Goal: Task Accomplishment & Management: Complete application form

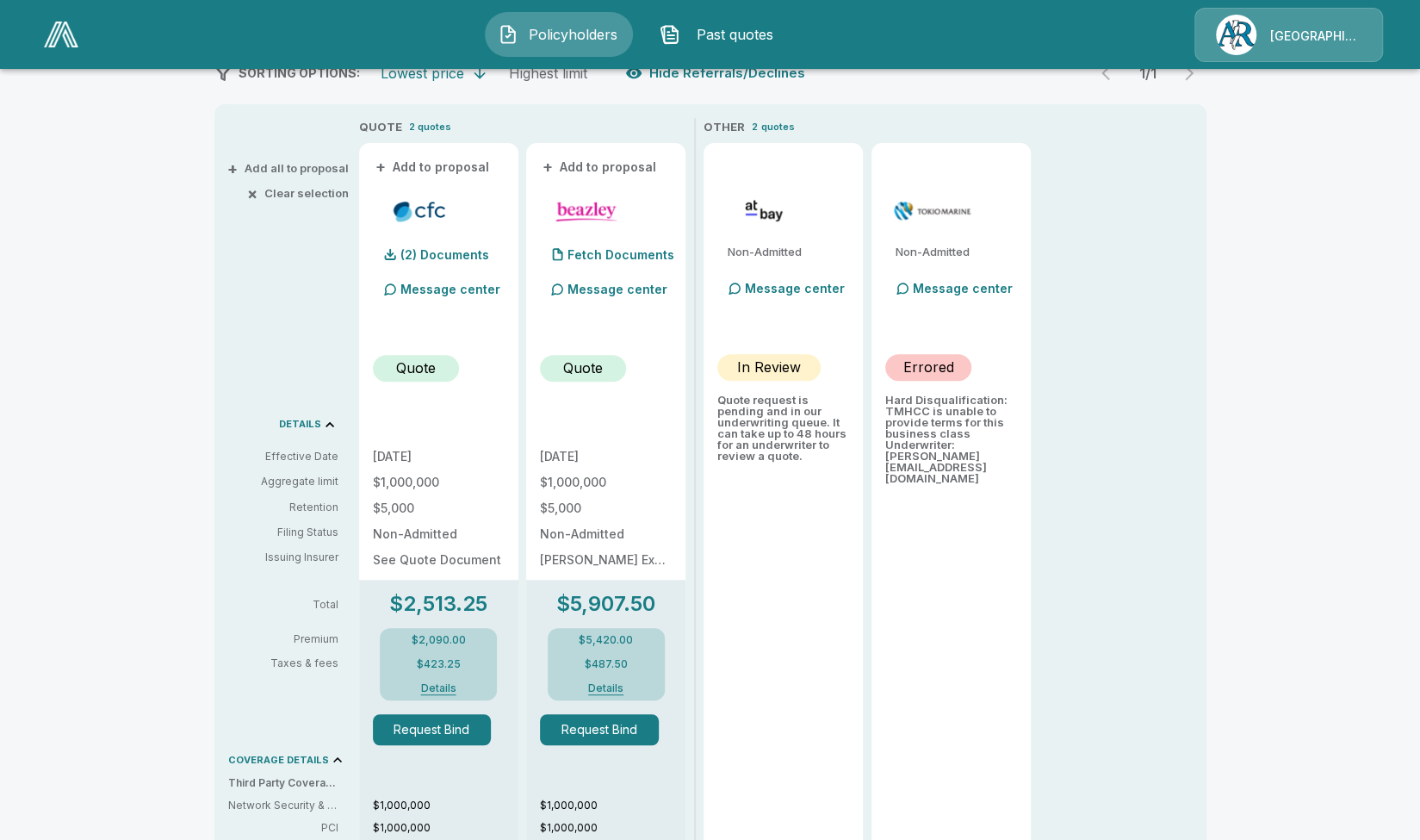
scroll to position [431, 0]
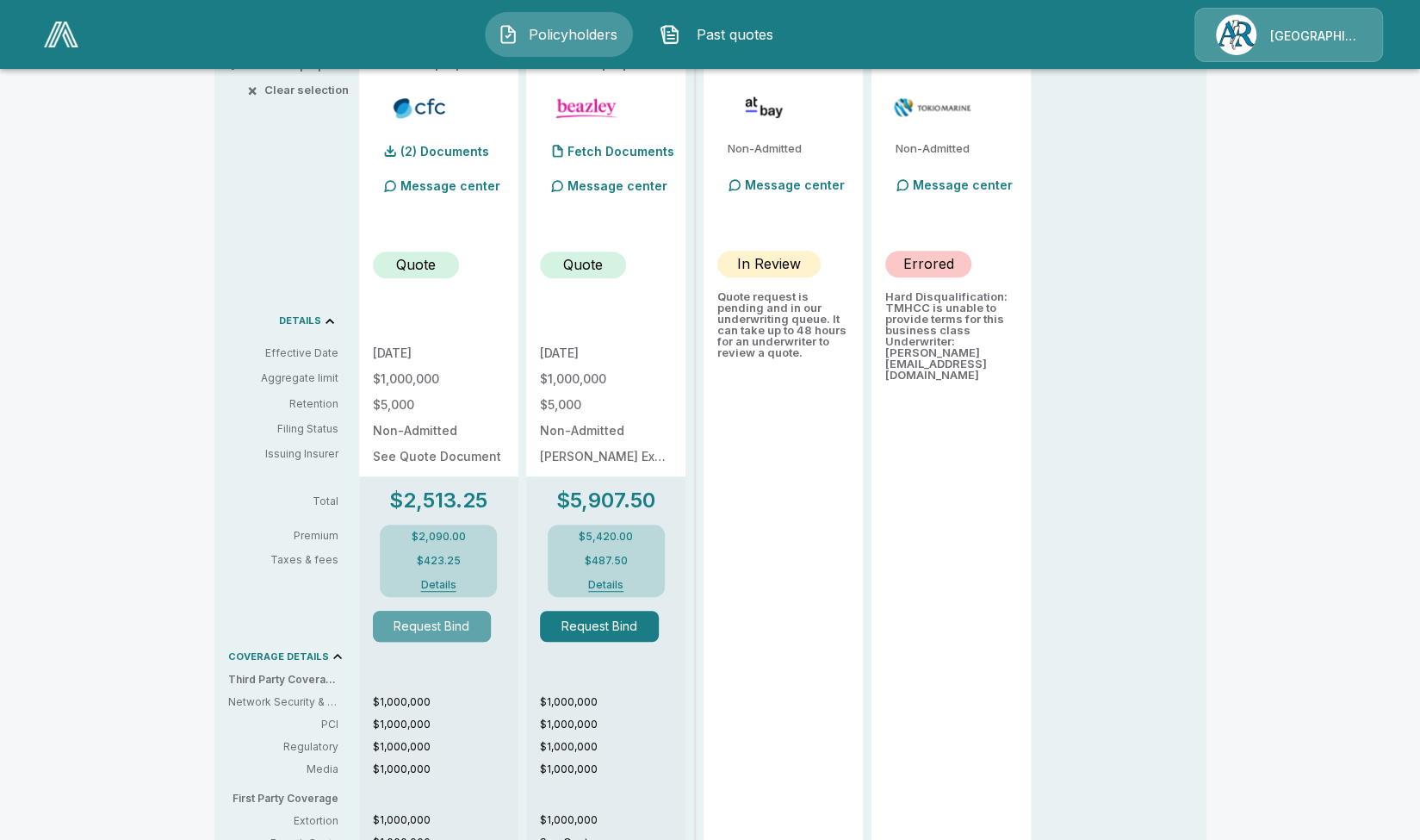
click at [427, 634] on button "Request Bind" at bounding box center [433, 627] width 119 height 31
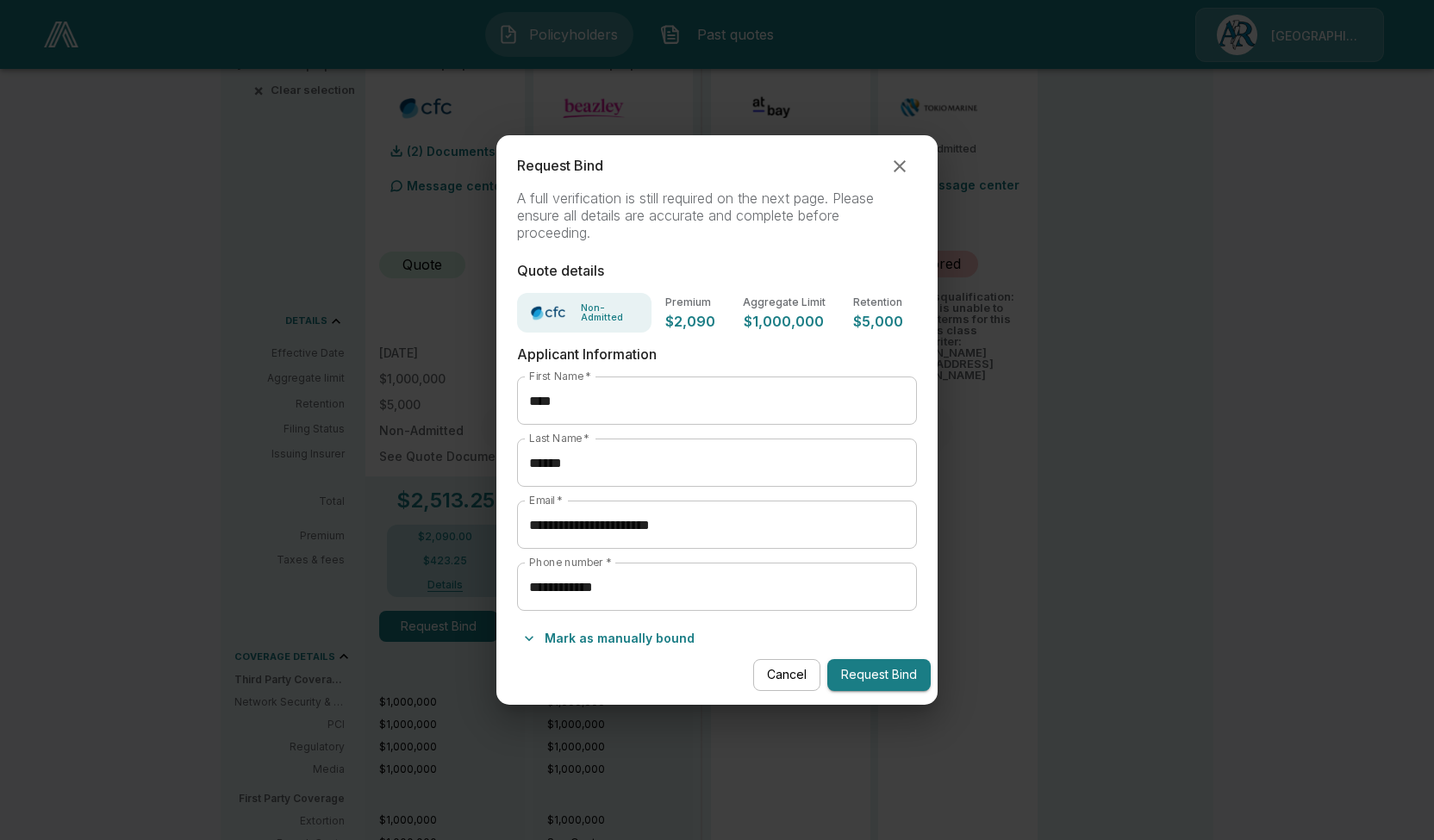
click at [862, 656] on div "Cancel Request Bind" at bounding box center [717, 674] width 441 height 46
click at [866, 670] on button "Request Bind" at bounding box center [878, 674] width 103 height 32
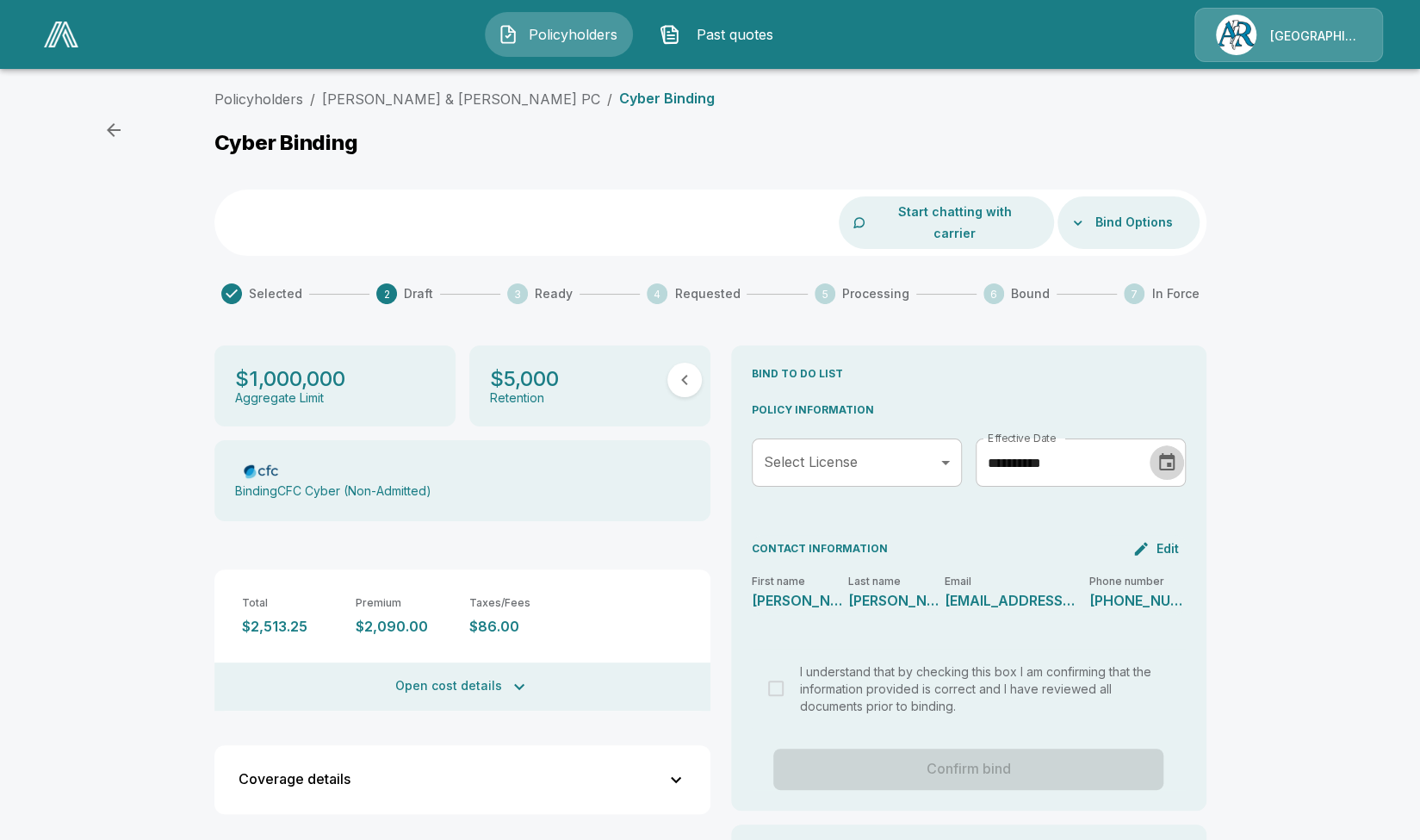
click at [1171, 452] on icon "Choose date, selected date is Aug 31, 2025" at bounding box center [1167, 462] width 20 height 20
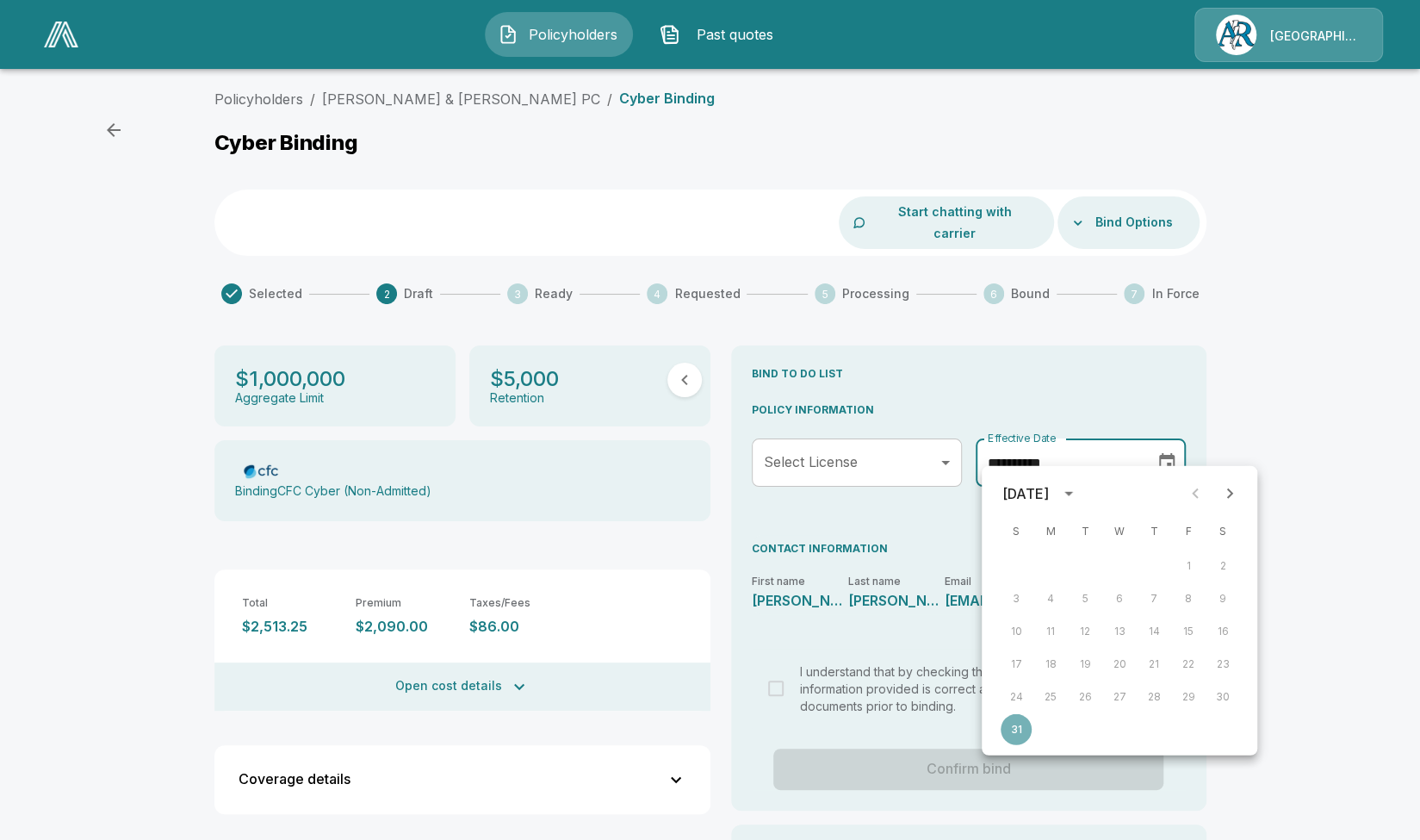
click at [1231, 495] on icon "Next month" at bounding box center [1230, 493] width 6 height 11
click at [1051, 673] on button "22" at bounding box center [1051, 664] width 31 height 31
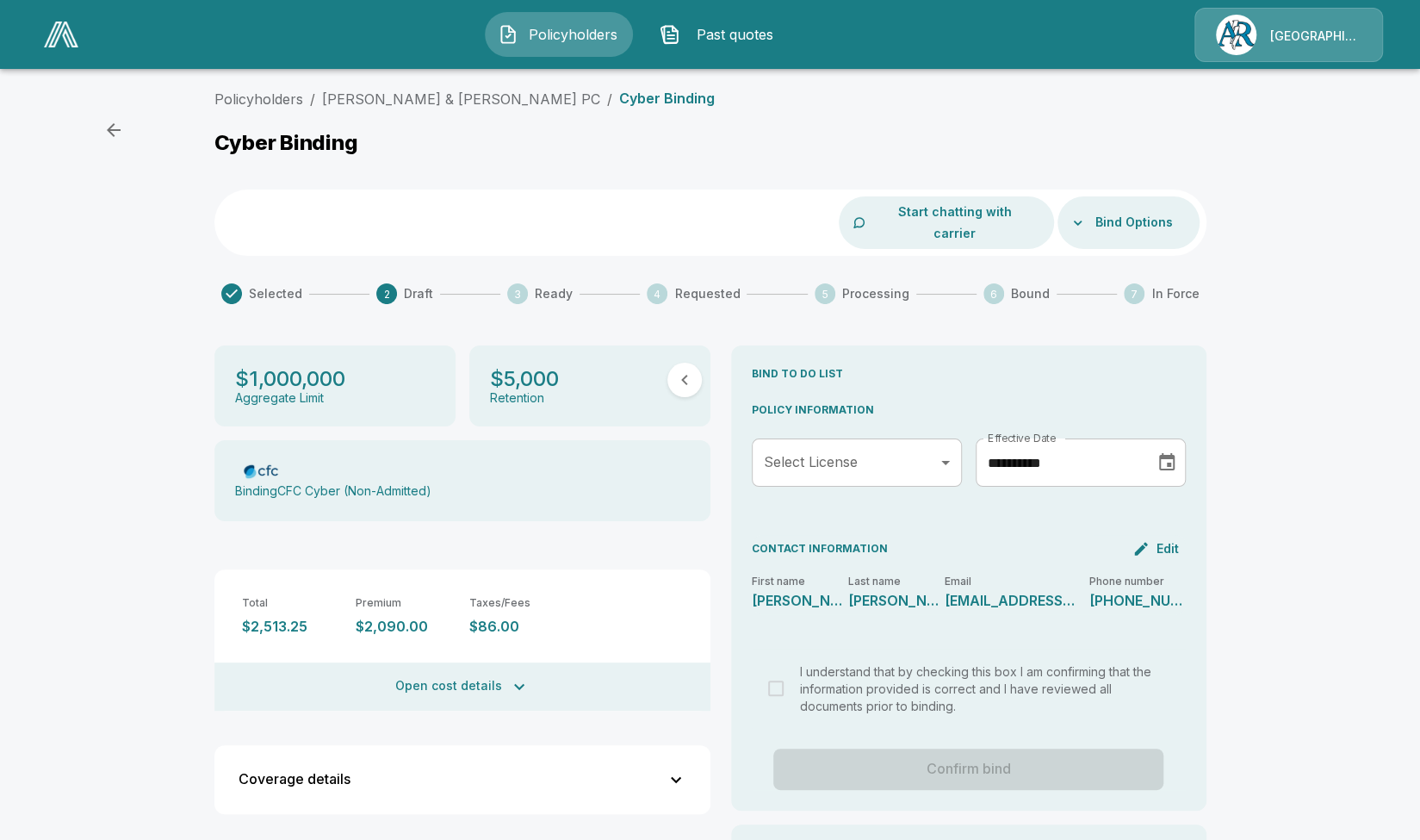
type input "**********"
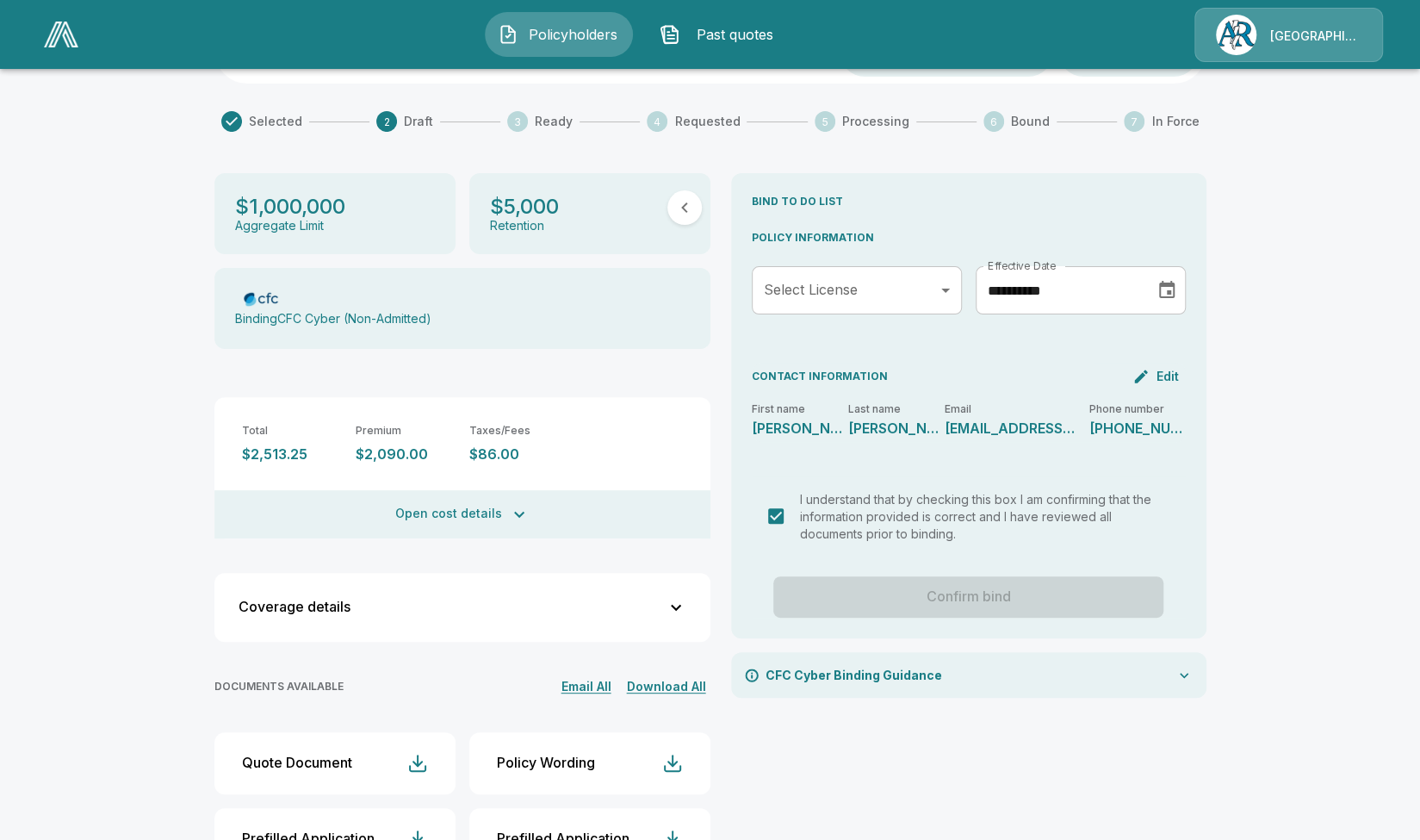
scroll to position [215, 0]
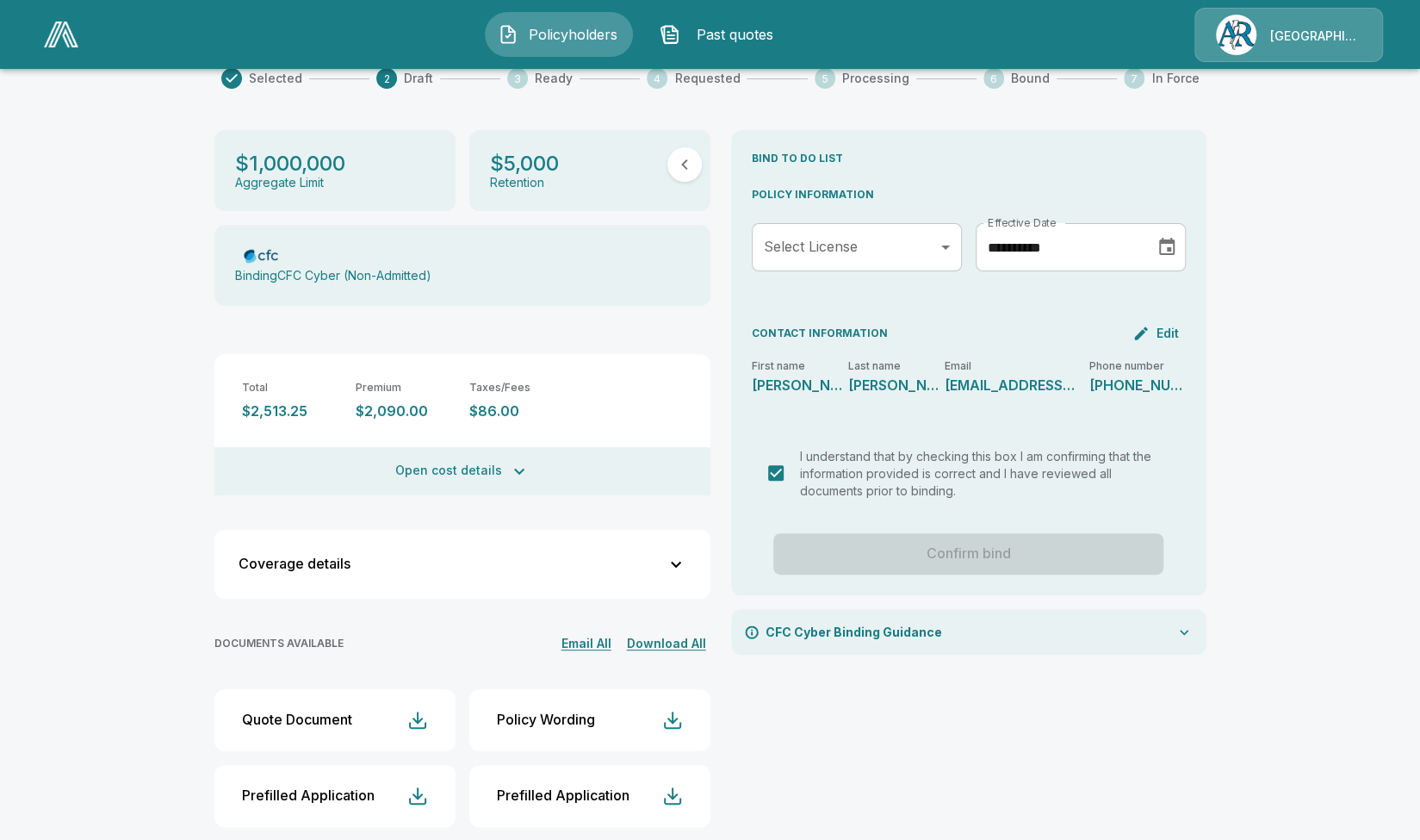
click at [860, 623] on p "CFC Cyber Binding Guidance" at bounding box center [854, 631] width 176 height 19
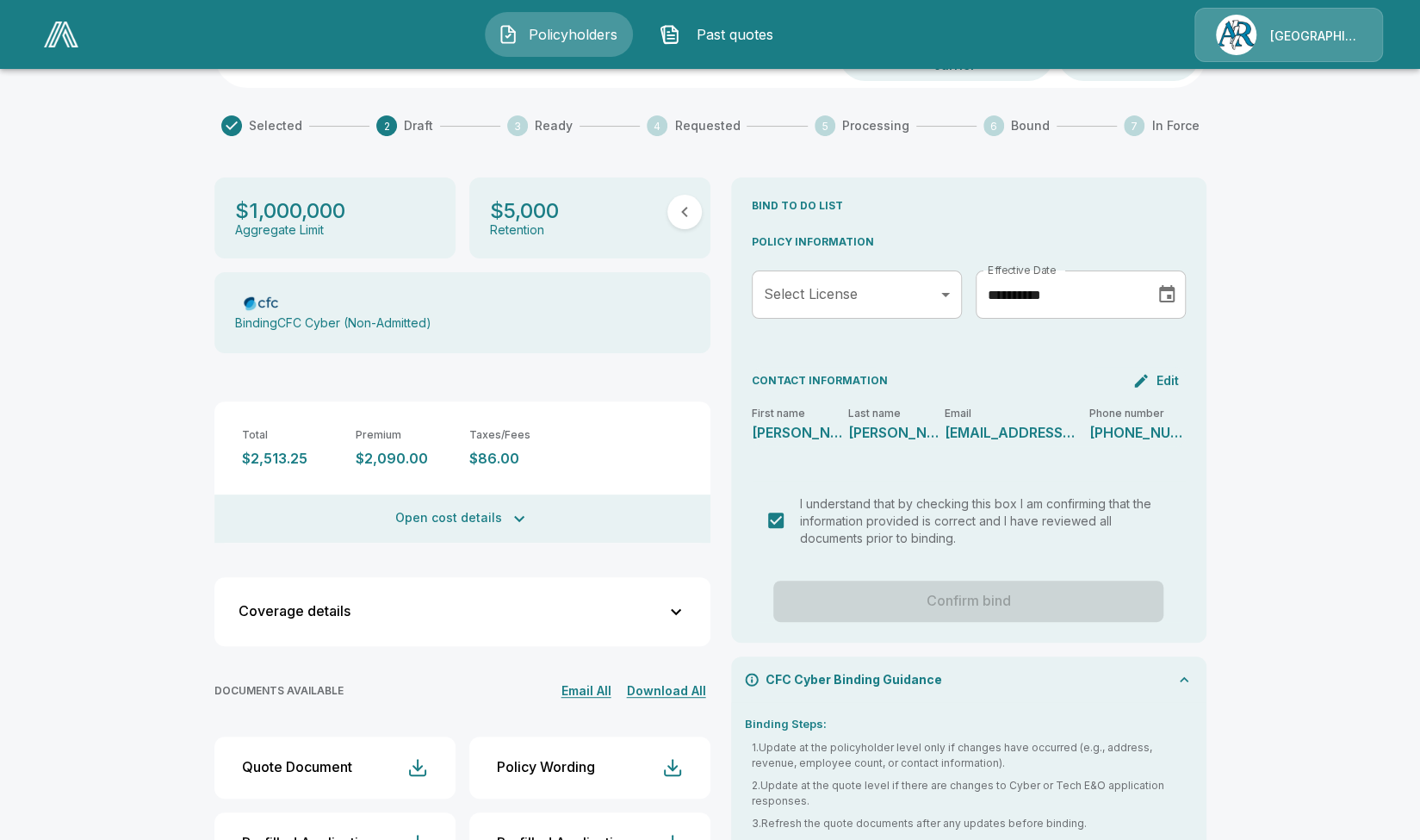
scroll to position [143, 0]
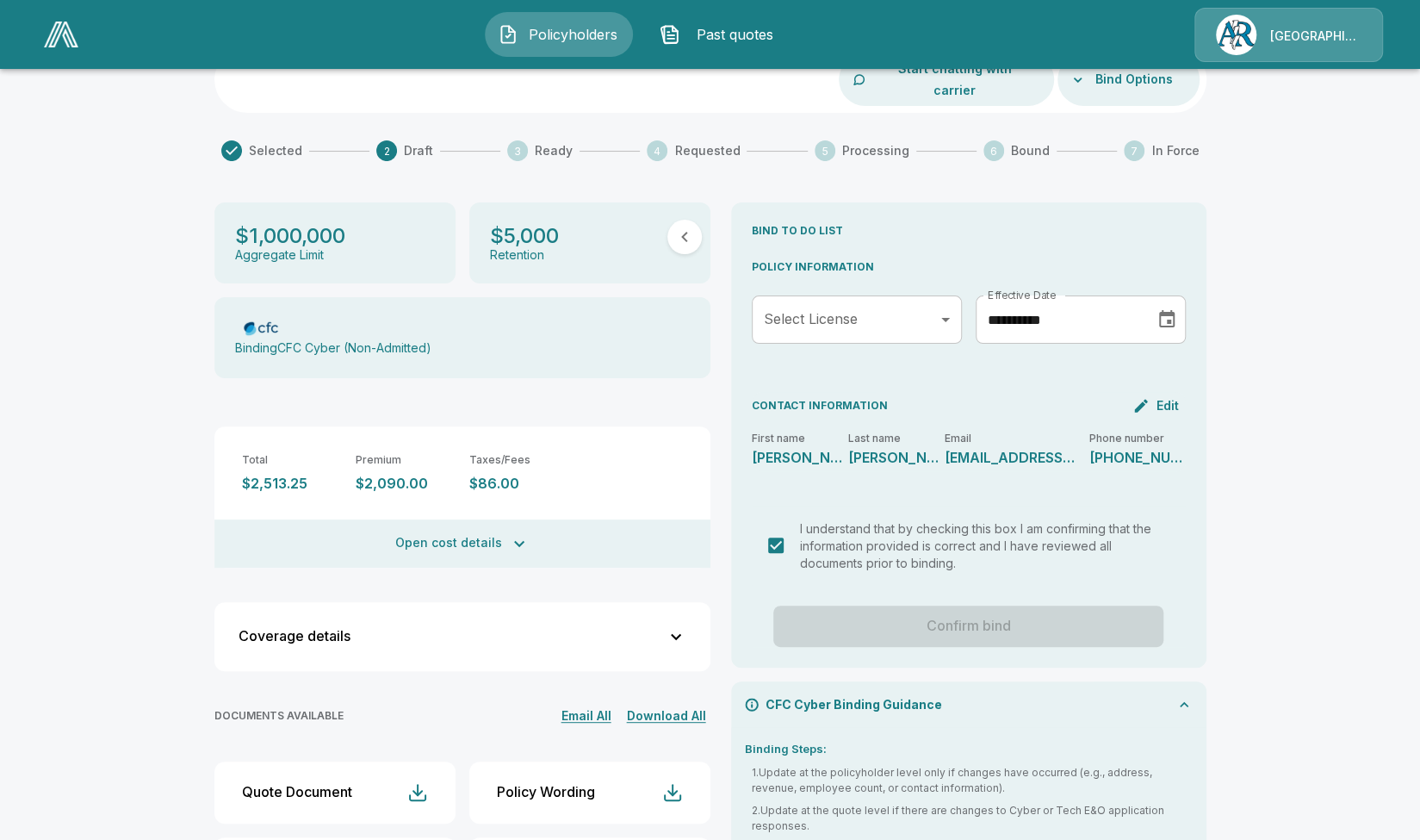
click at [943, 605] on div "Confirm bind" at bounding box center [969, 626] width 434 height 41
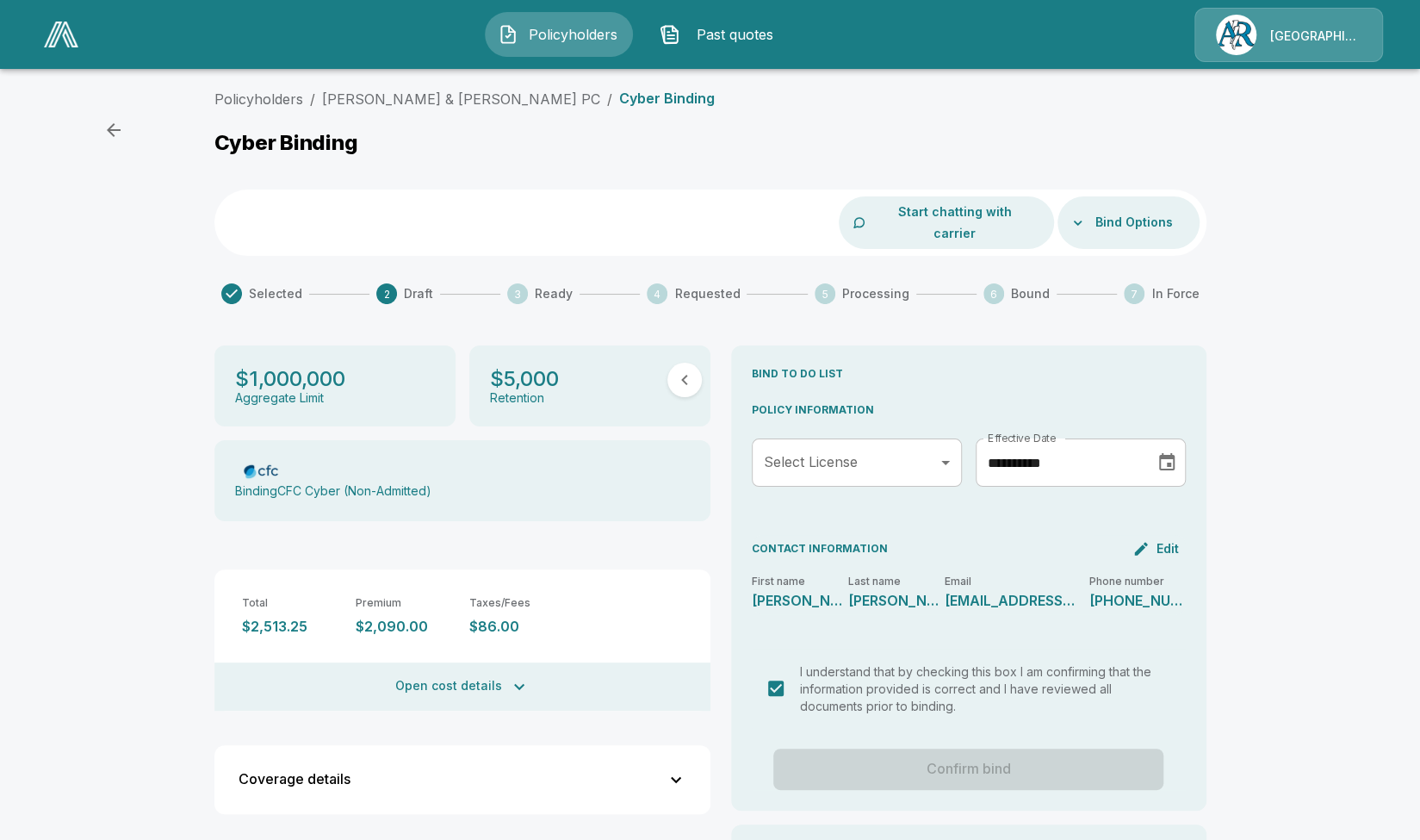
scroll to position [86, 0]
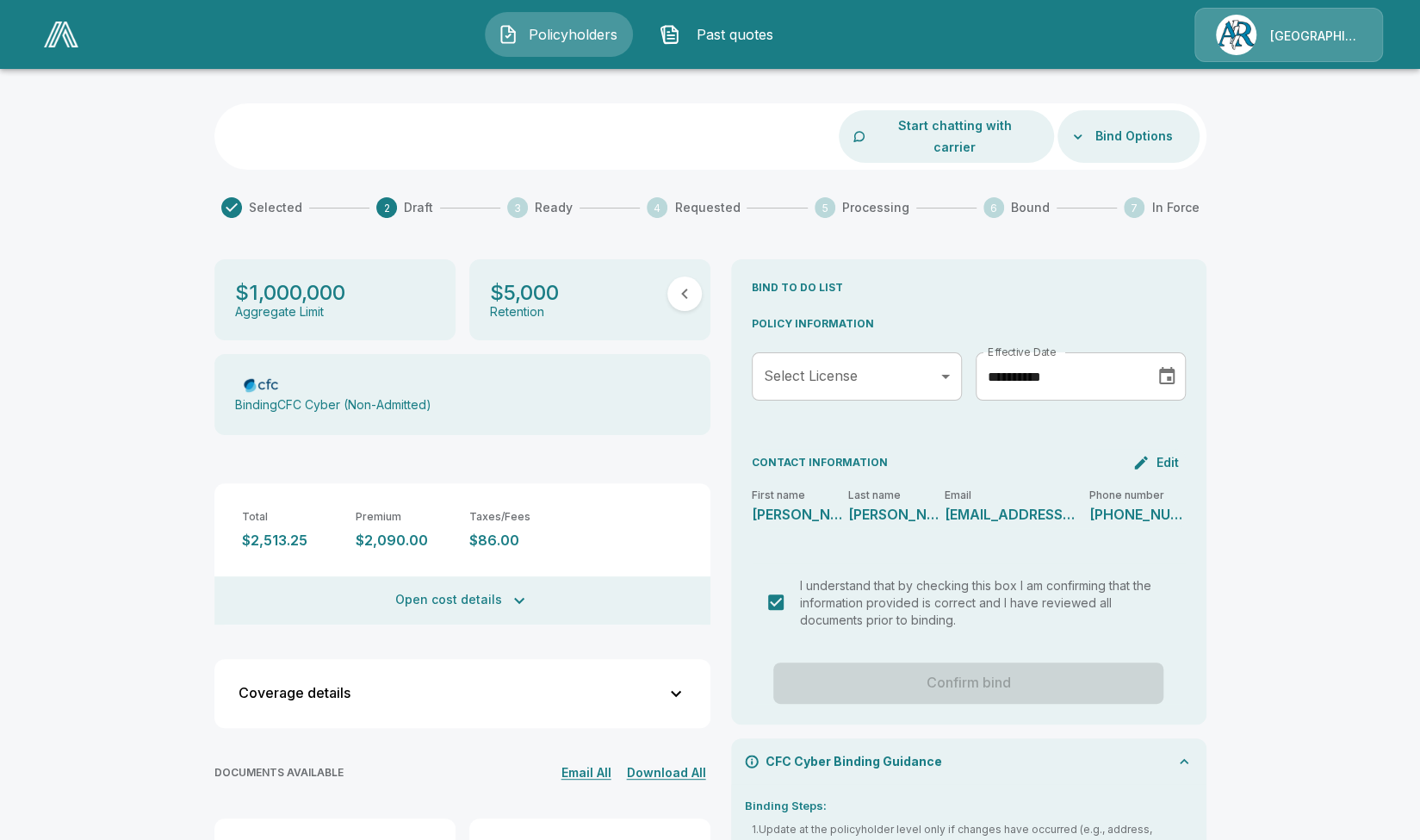
click at [950, 663] on div "Confirm bind" at bounding box center [969, 683] width 434 height 41
click at [952, 664] on div "Confirm bind" at bounding box center [969, 683] width 434 height 41
click at [954, 670] on div "Confirm bind" at bounding box center [969, 683] width 434 height 41
click at [615, 582] on button "Open cost details" at bounding box center [462, 599] width 496 height 48
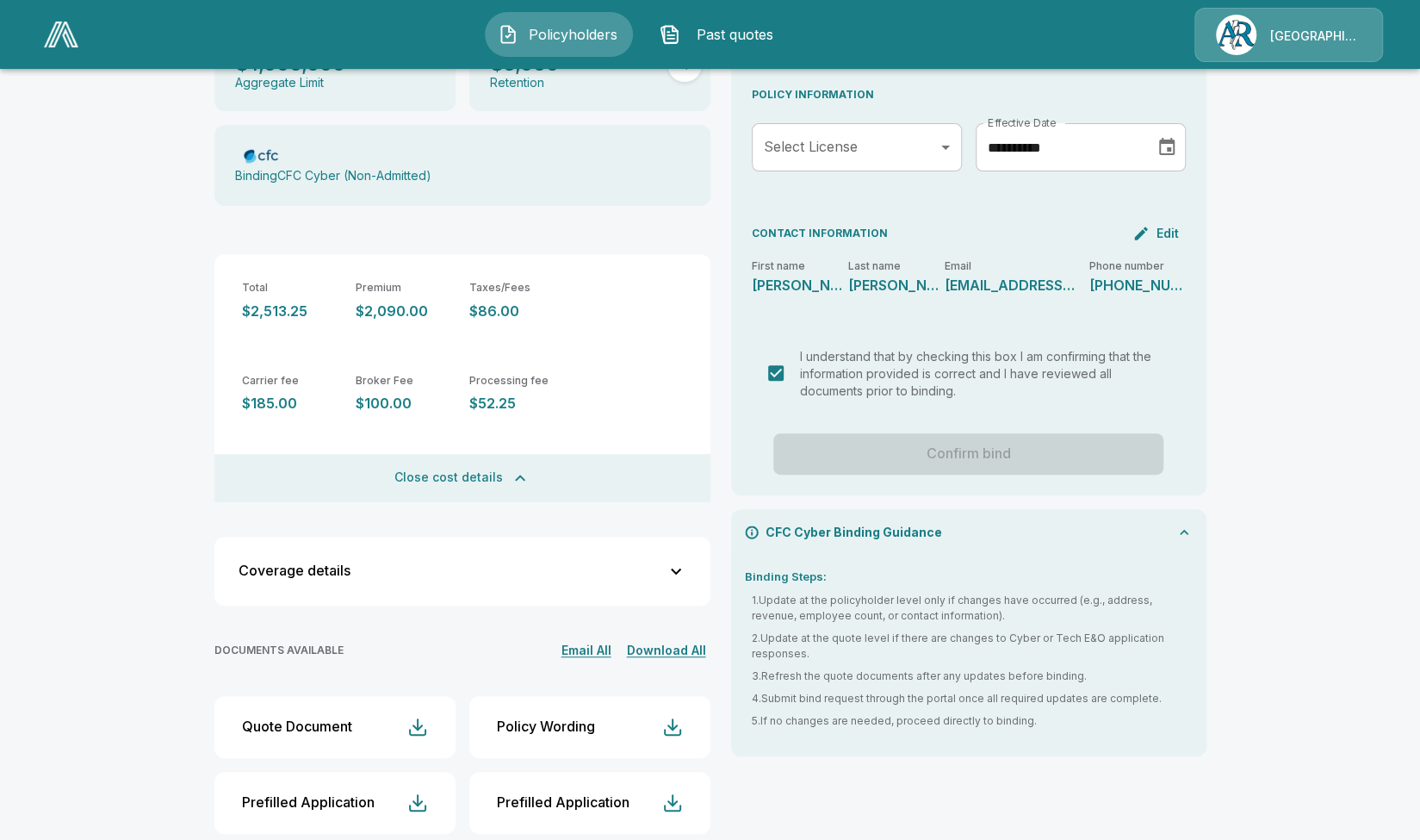
scroll to position [323, 0]
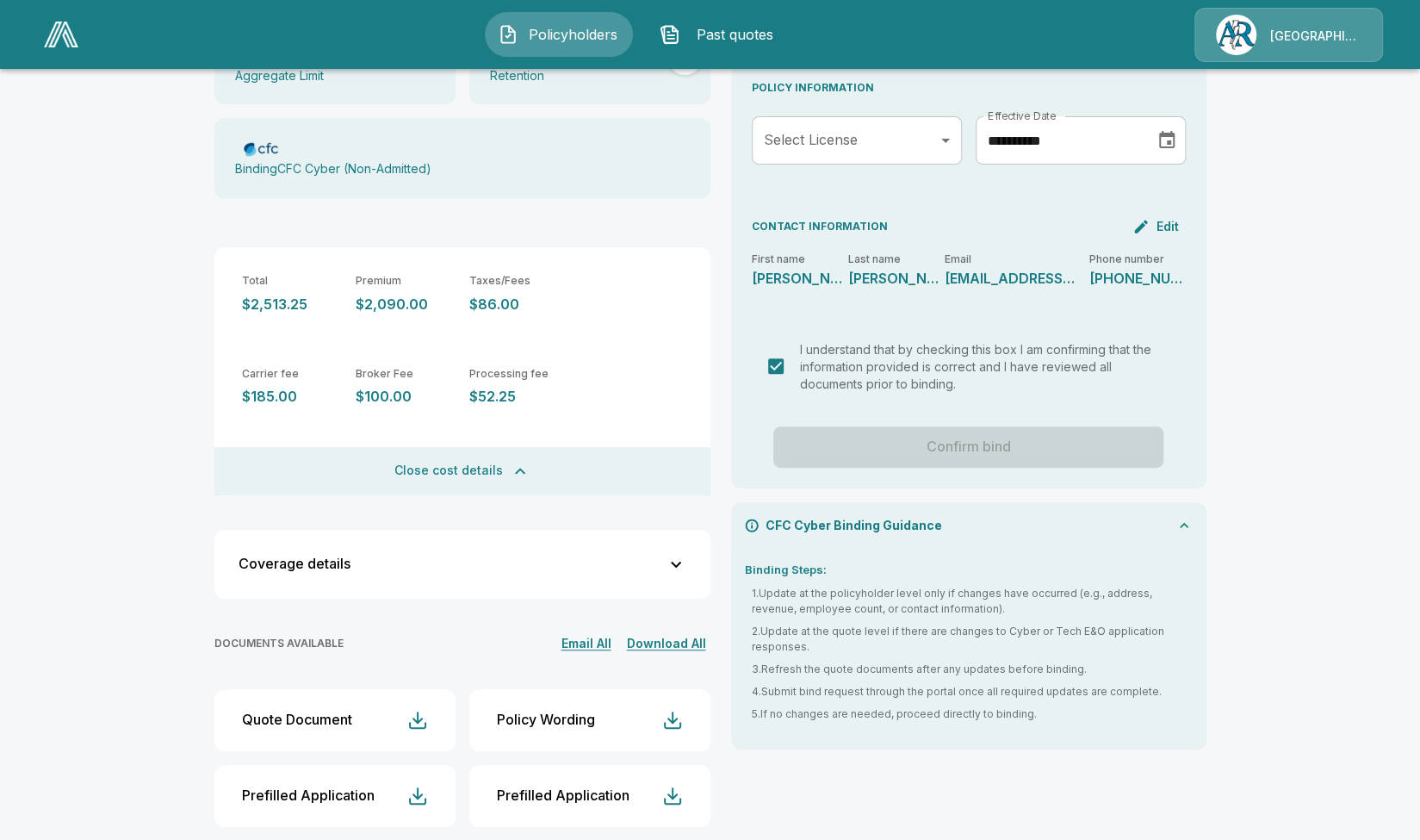
click at [617, 553] on button "Coverage details" at bounding box center [463, 563] width 476 height 48
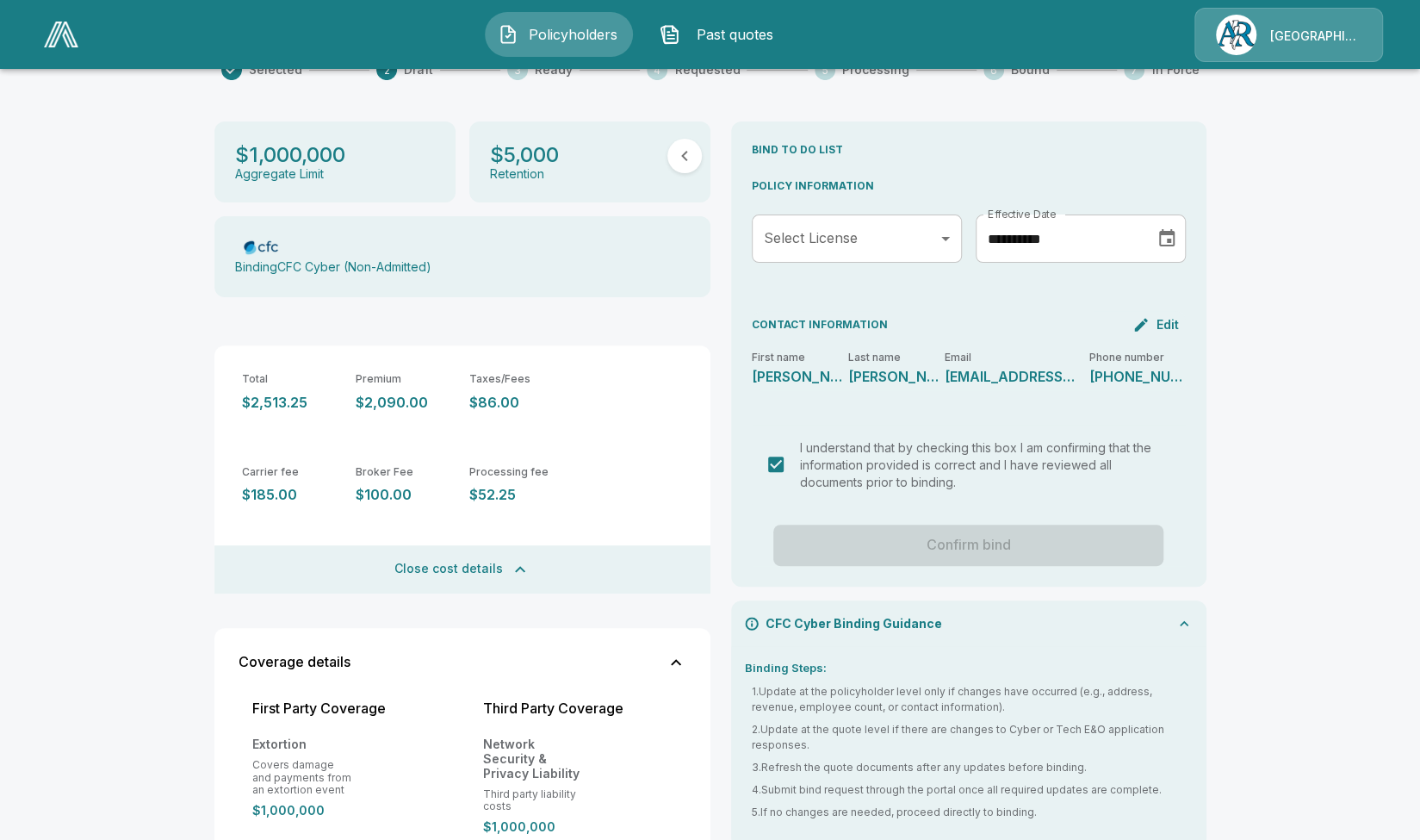
scroll to position [0, 0]
